Goal: Task Accomplishment & Management: Manage account settings

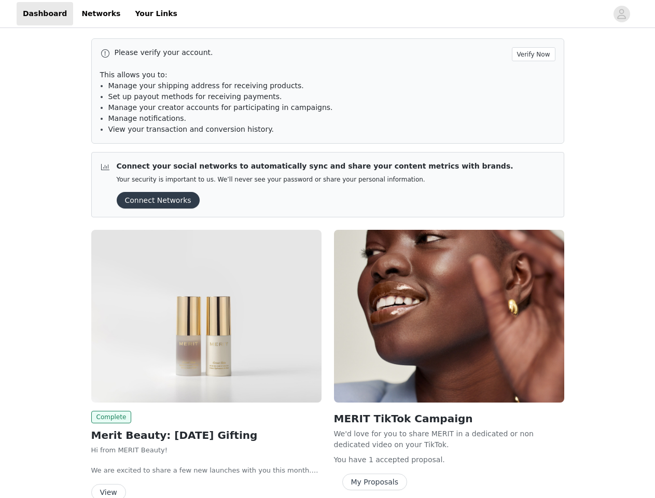
click at [328, 249] on div "MERIT TikTok Campaign We'd love for you to share MERIT in a dedicated or non de…" at bounding box center [449, 362] width 243 height 277
click at [327, 14] on div at bounding box center [396, 13] width 424 height 23
click at [622, 14] on icon "avatar" at bounding box center [622, 14] width 10 height 17
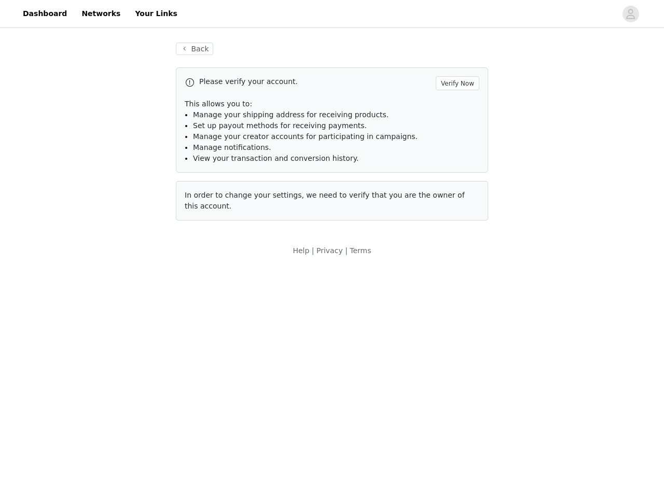
click at [535, 54] on div "Back Please verify your account. Verify Now This allows you to: Manage your shi…" at bounding box center [332, 149] width 664 height 239
click at [155, 200] on div "Back Please verify your account. Verify Now This allows you to: Manage your shi…" at bounding box center [332, 149] width 664 height 239
click at [206, 316] on body "Dashboard Networks Your Links Back Please verify your account. Verify Now This …" at bounding box center [332, 249] width 664 height 498
click at [109, 417] on body "Dashboard Networks Your Links Back Please verify your account. Verify Now This …" at bounding box center [332, 249] width 664 height 498
click at [108, 491] on body "Dashboard Networks Your Links Back Please verify your account. Verify Now This …" at bounding box center [332, 249] width 664 height 498
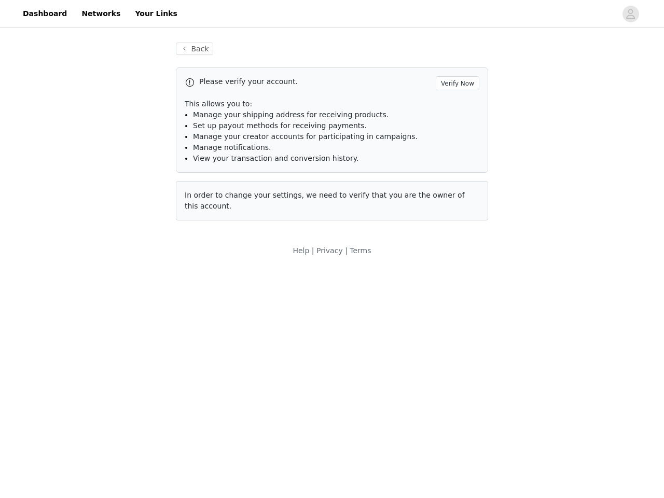
click at [449, 316] on body "Dashboard Networks Your Links Back Please verify your account. Verify Now This …" at bounding box center [332, 249] width 664 height 498
click at [372, 482] on body "Dashboard Networks Your Links Back Please verify your account. Verify Now This …" at bounding box center [332, 249] width 664 height 498
